Goal: Task Accomplishment & Management: Manage account settings

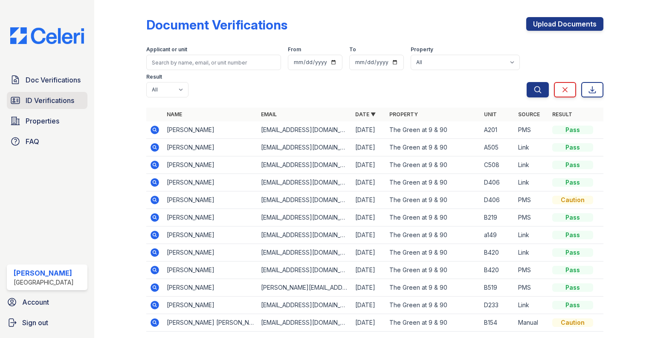
click at [29, 105] on span "ID Verifications" at bounding box center [50, 100] width 49 height 10
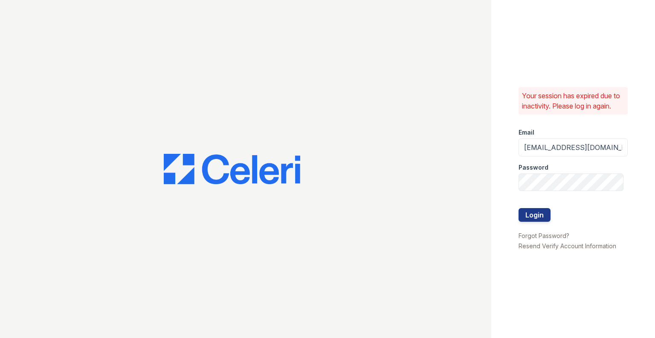
click at [48, 82] on div at bounding box center [246, 169] width 492 height 338
click at [532, 212] on button "Login" at bounding box center [535, 215] width 32 height 14
